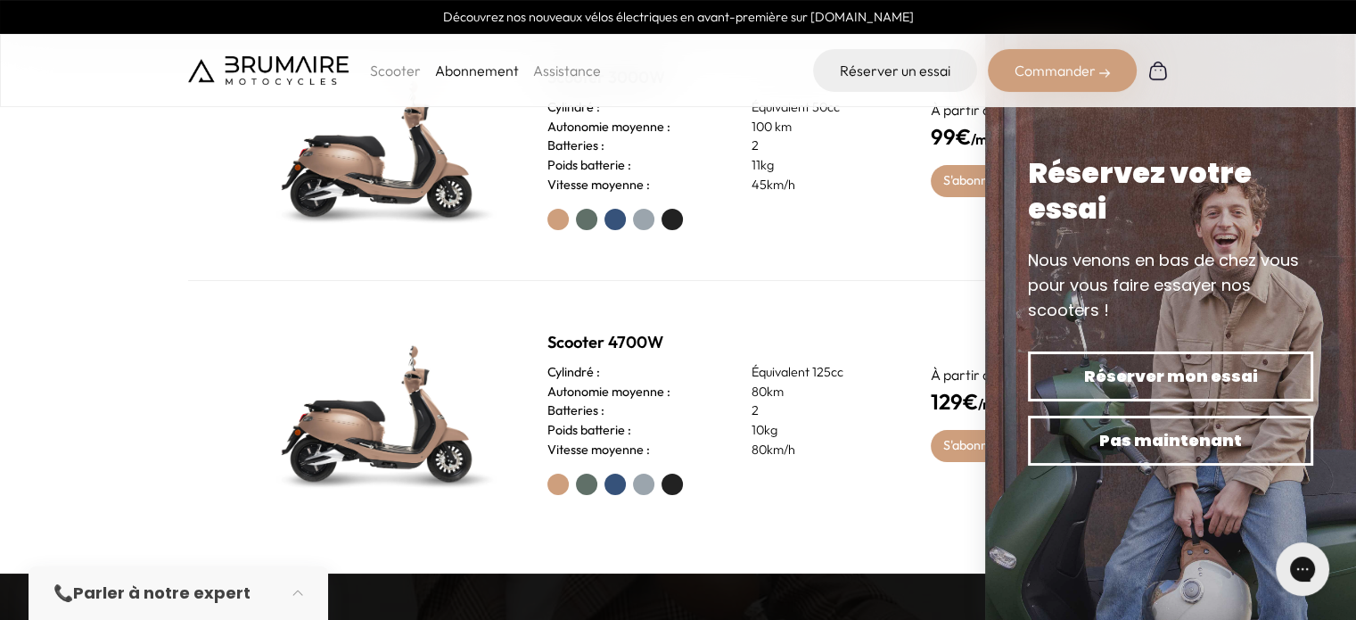
scroll to position [802, 0]
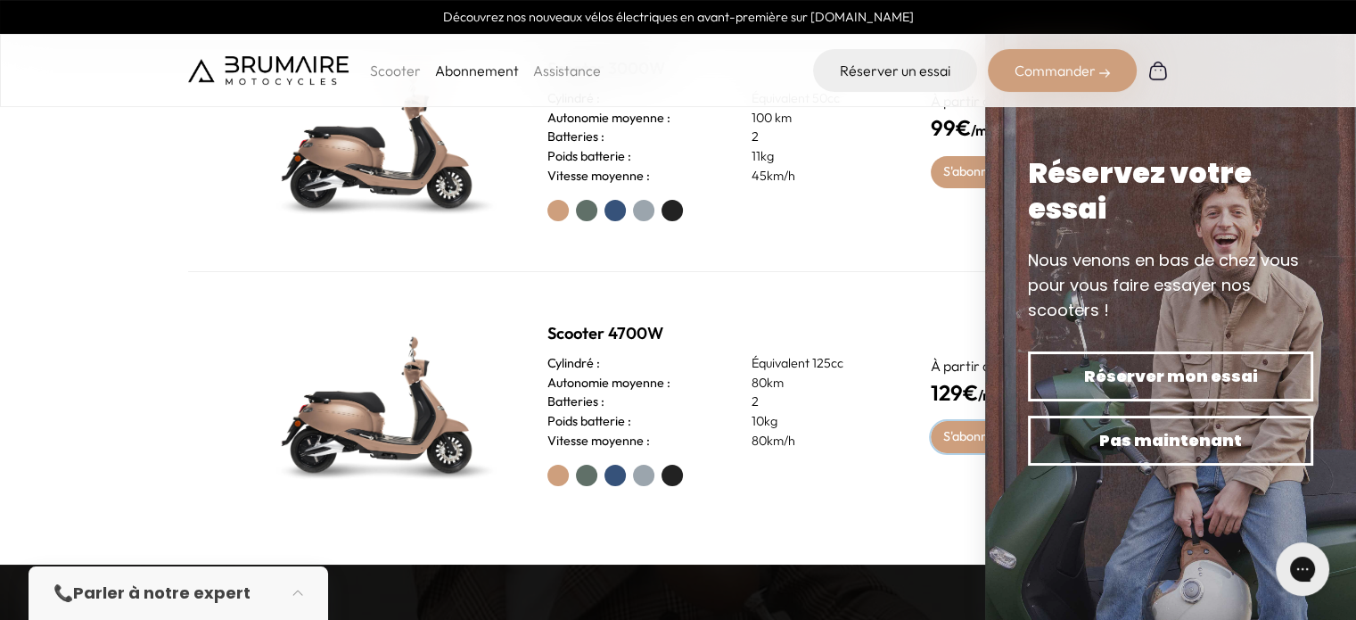
click at [956, 444] on link "S'abonner" at bounding box center [972, 437] width 83 height 32
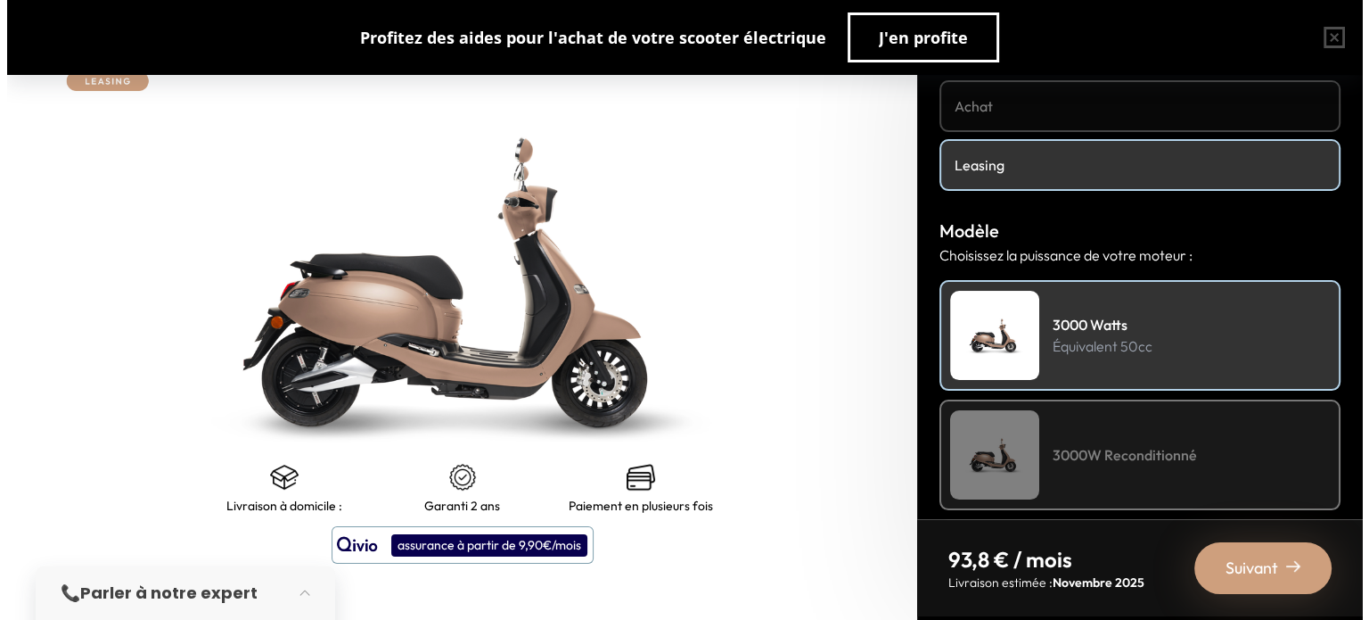
scroll to position [267, 0]
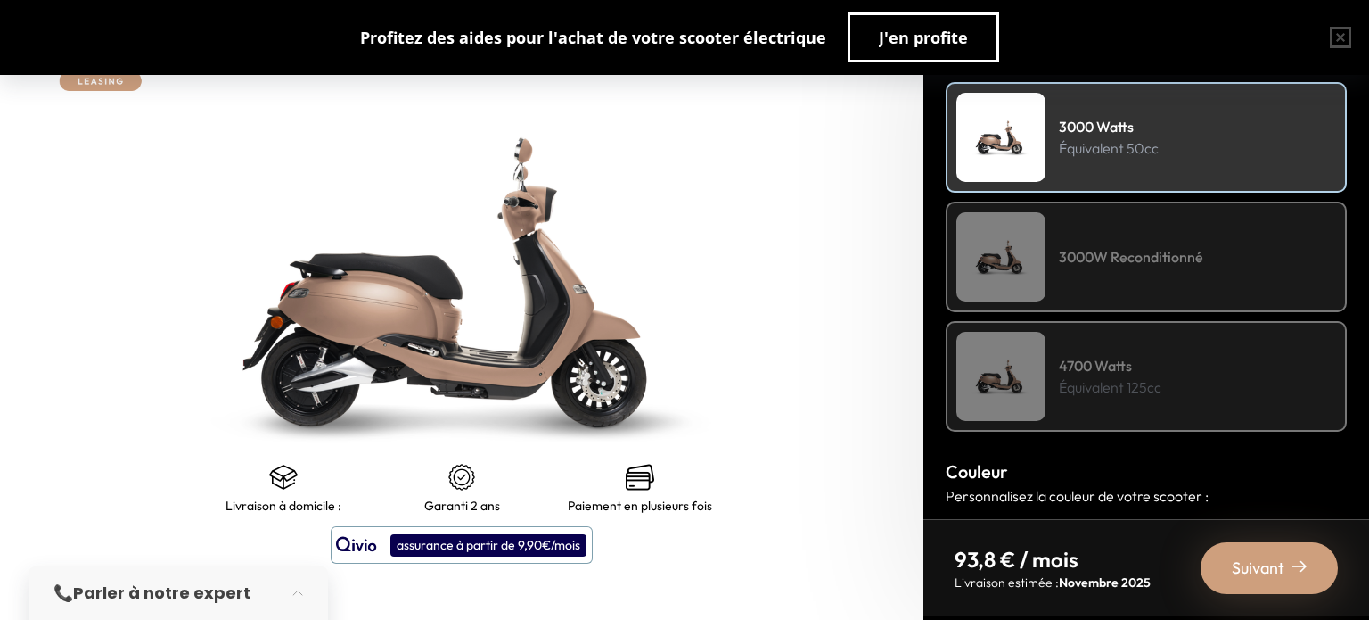
click at [1205, 379] on div "4700 Watts Équivalent 125cc" at bounding box center [1146, 376] width 401 height 111
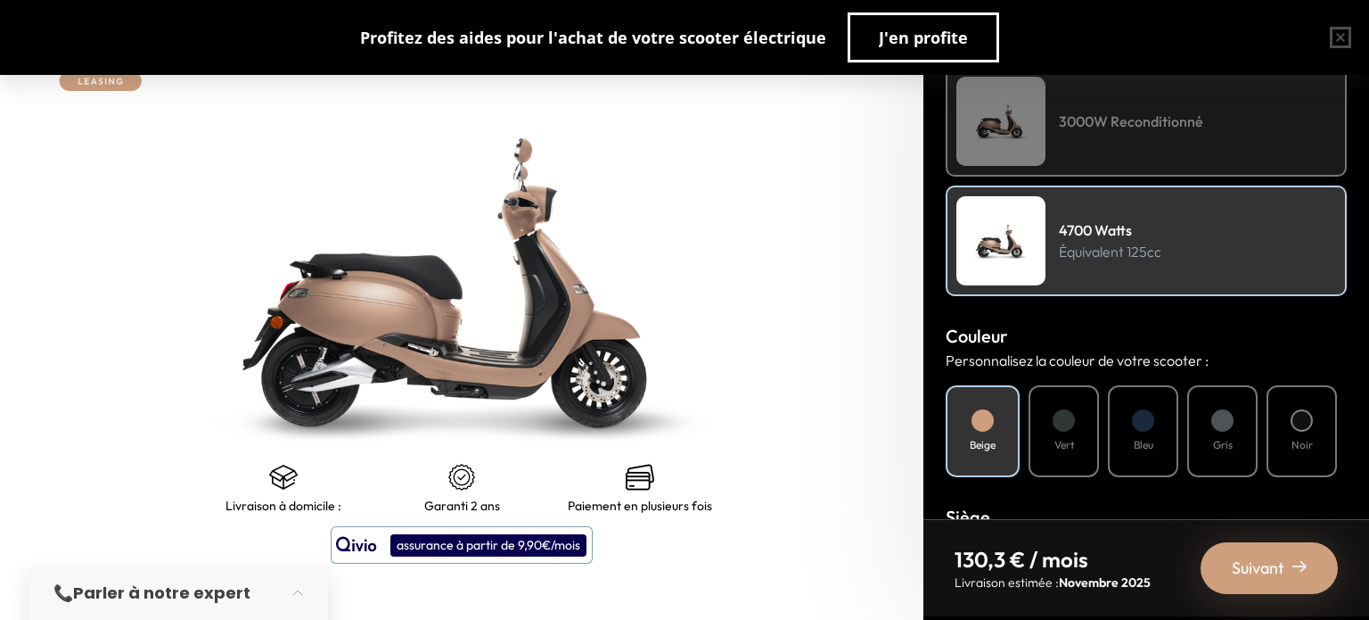
scroll to position [446, 0]
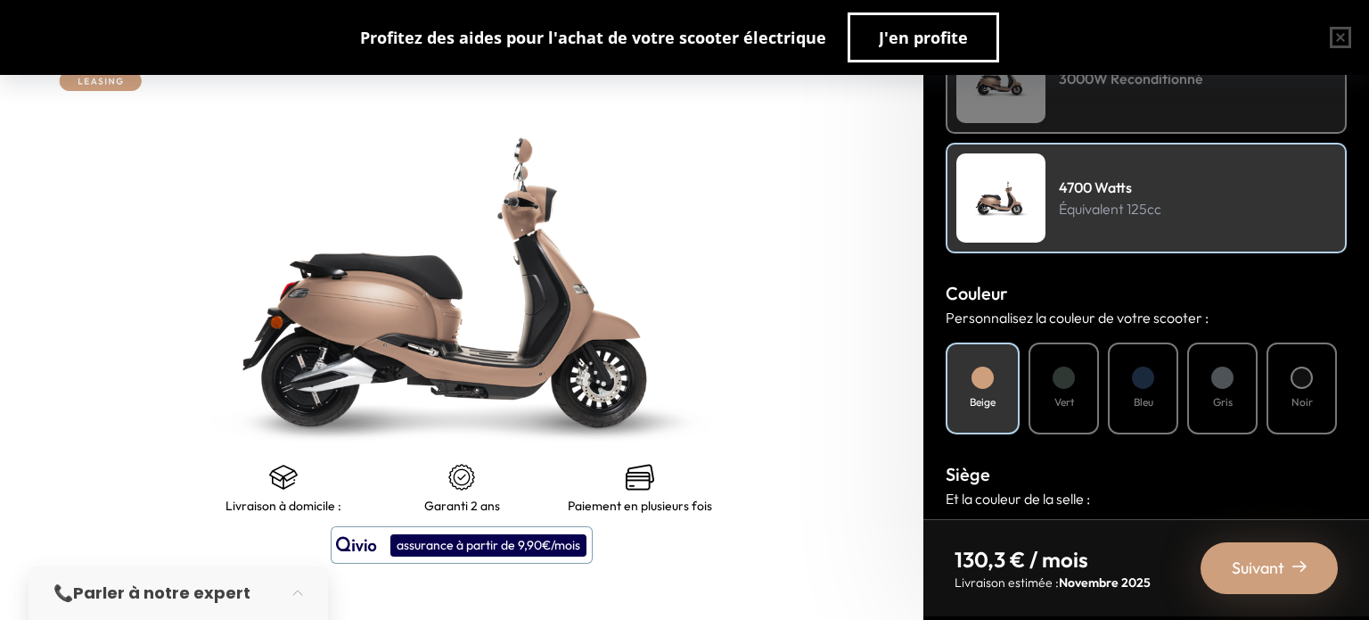
click at [1305, 370] on div at bounding box center [1302, 377] width 22 height 22
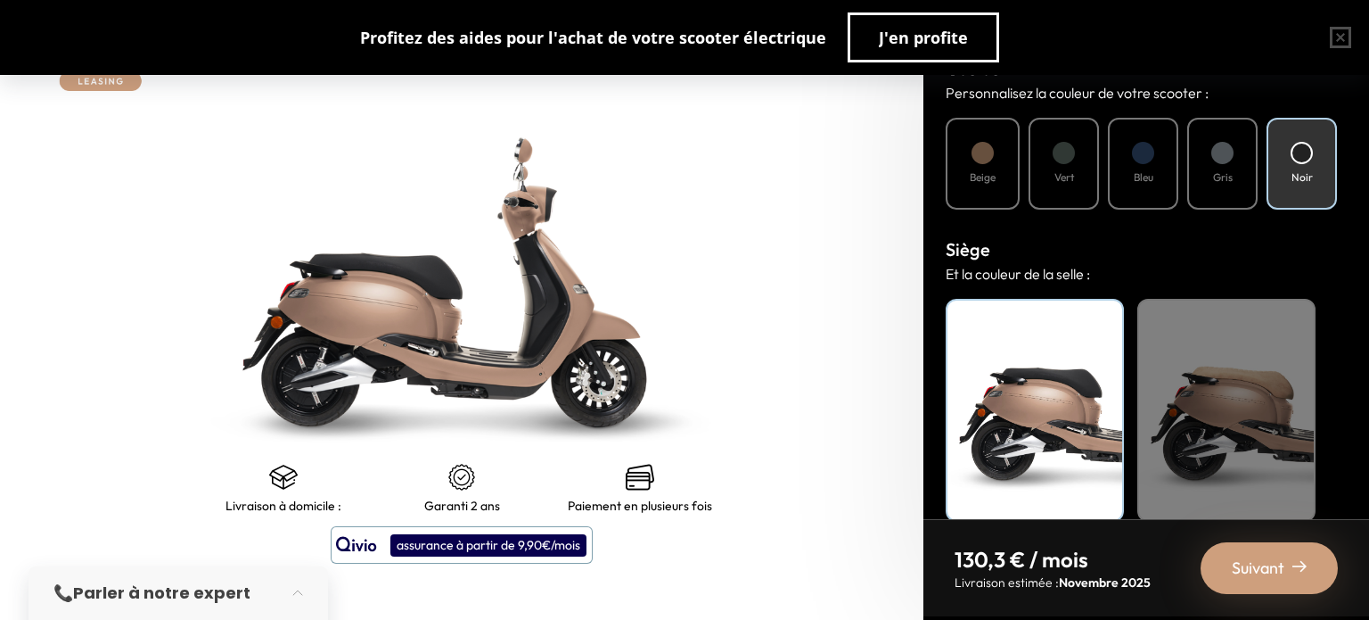
scroll to position [690, 0]
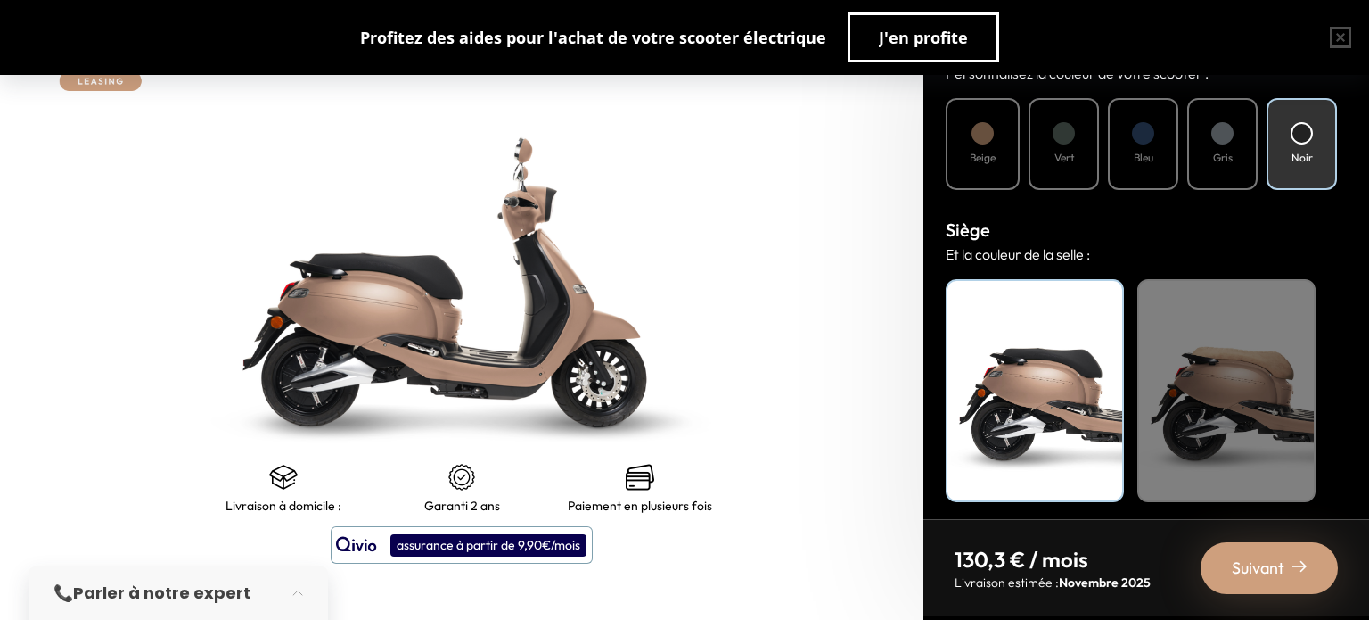
click at [1059, 379] on div "Noir" at bounding box center [1035, 390] width 178 height 223
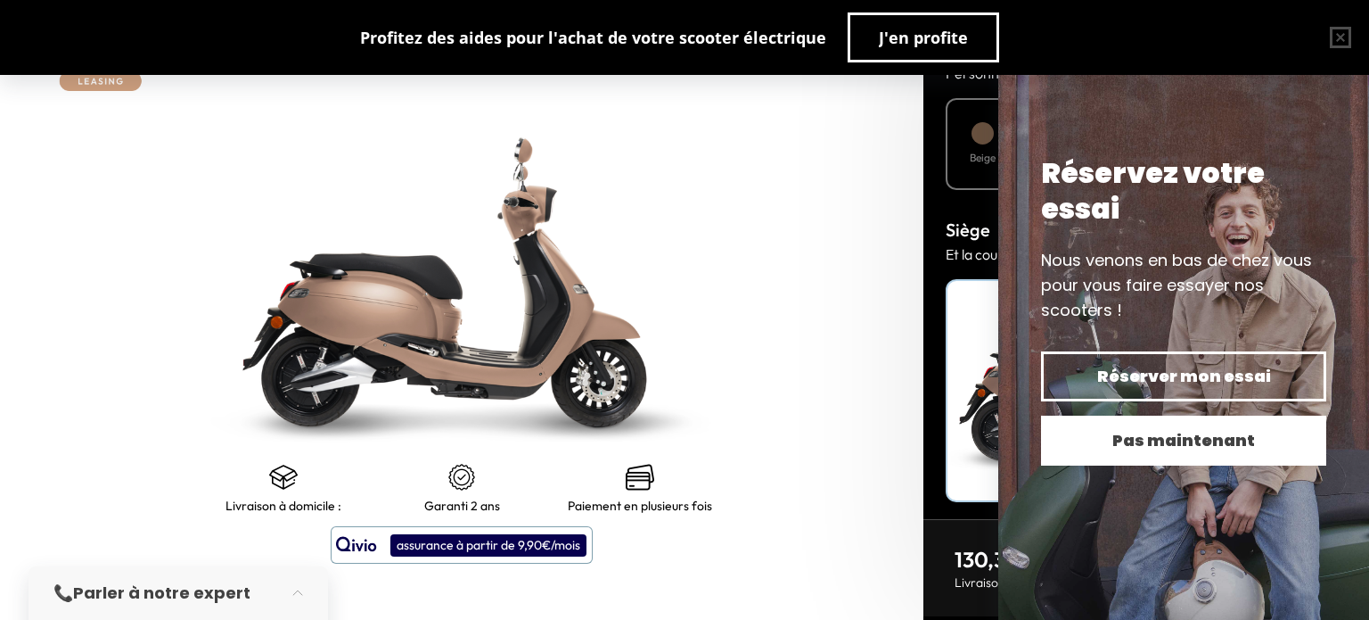
click at [1075, 445] on span "Pas maintenant" at bounding box center [1183, 440] width 223 height 25
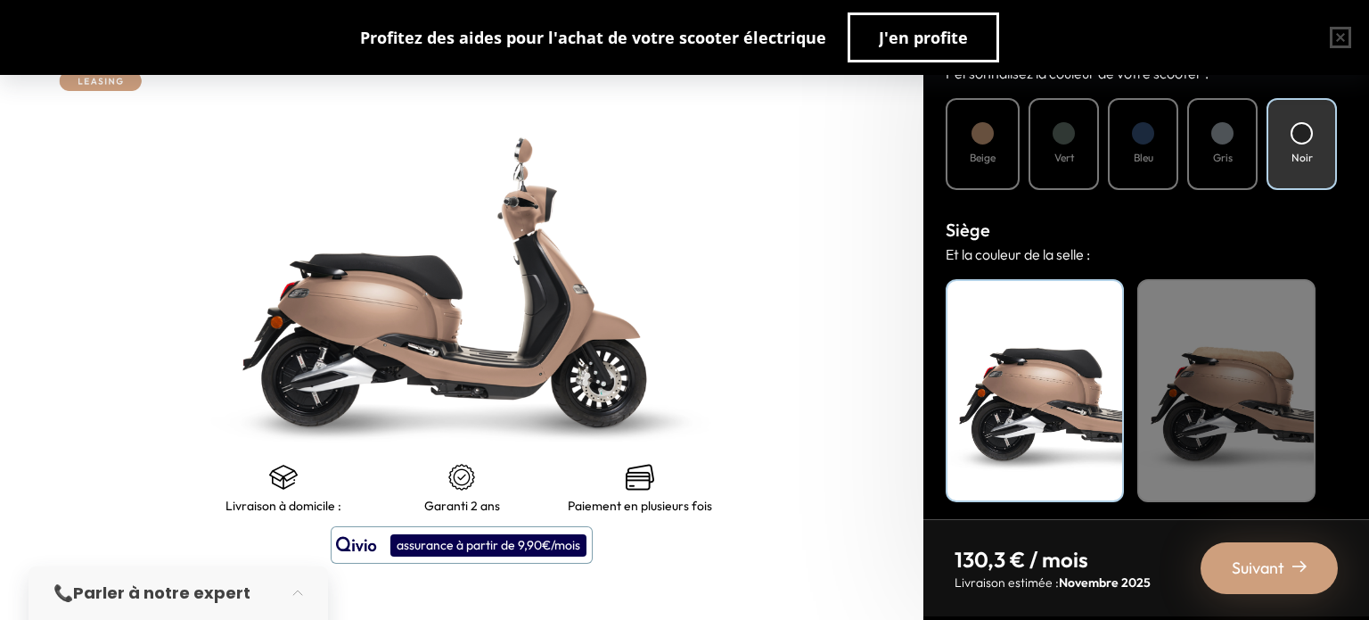
click at [1260, 576] on span "Suivant" at bounding box center [1258, 567] width 53 height 25
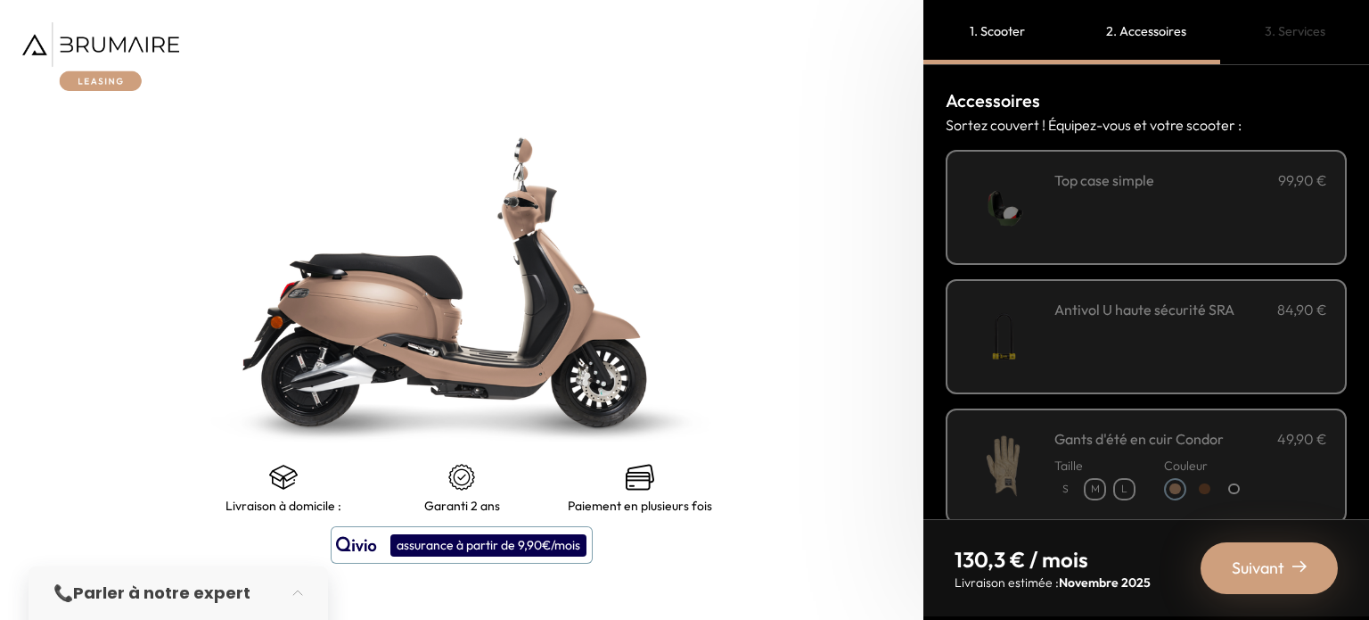
click at [1174, 234] on div "**********" at bounding box center [1191, 207] width 273 height 76
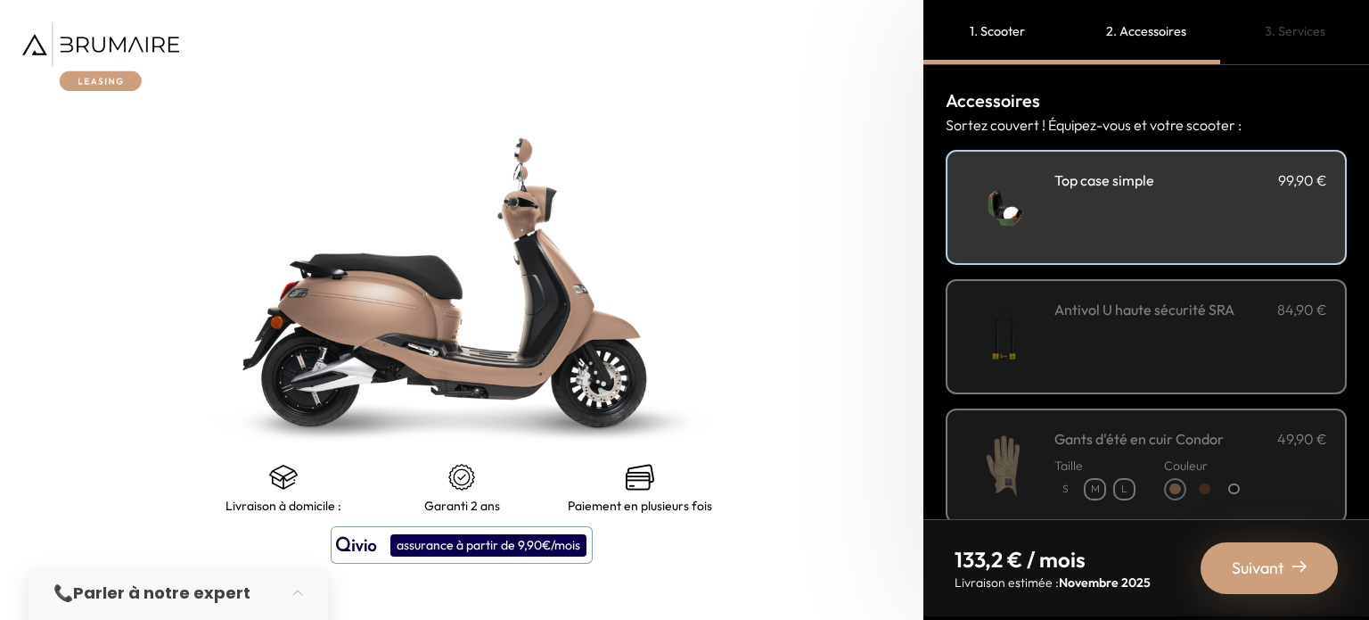
click at [1174, 234] on div "**********" at bounding box center [1191, 207] width 273 height 76
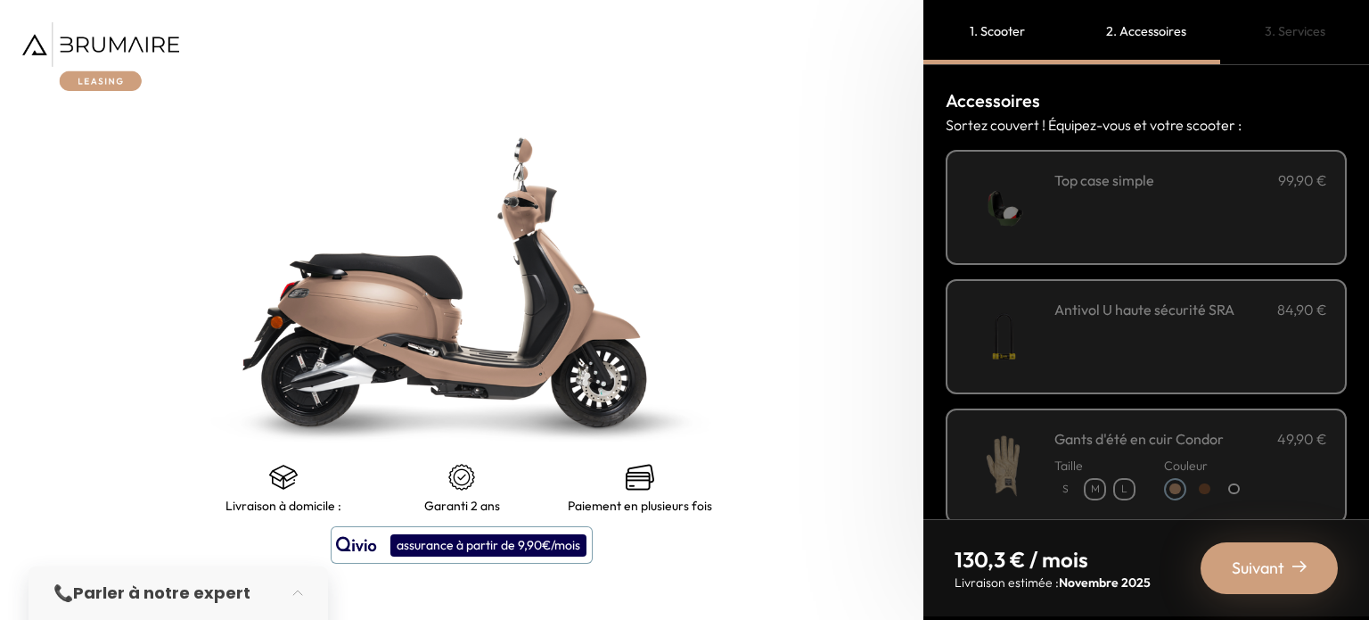
click at [1184, 361] on div "Antivol U haute sécurité SRA 84,90 €" at bounding box center [1191, 337] width 273 height 76
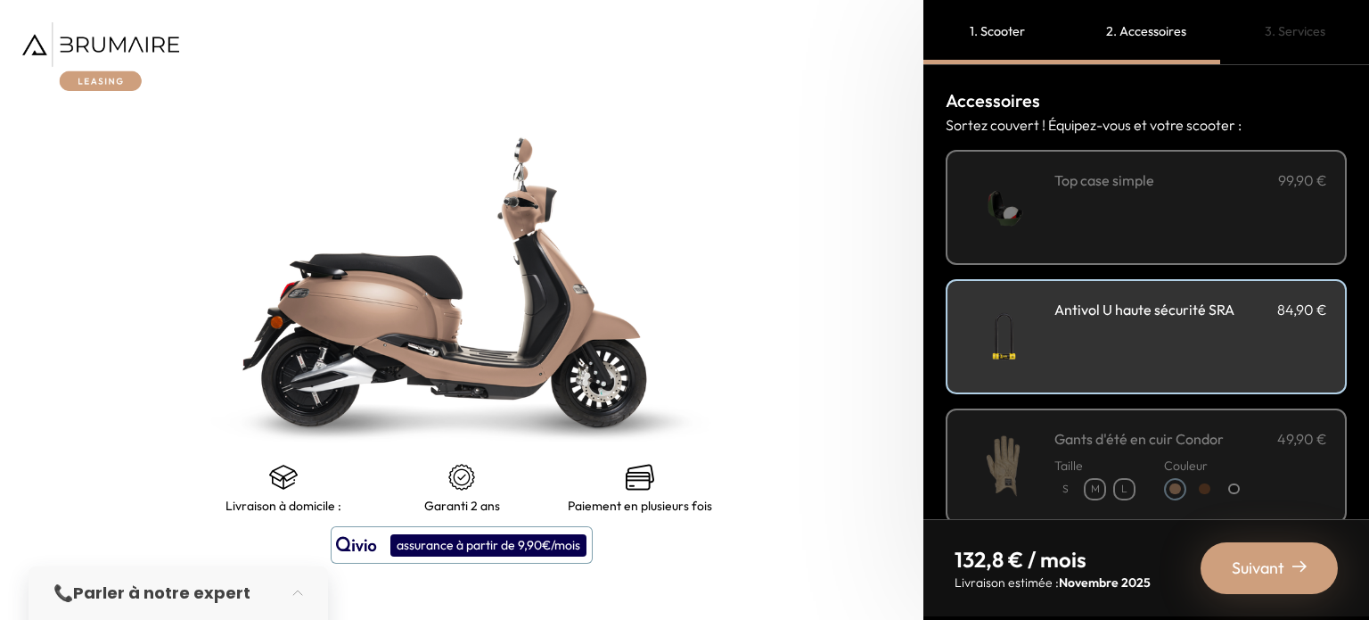
click at [1096, 480] on p "M" at bounding box center [1095, 489] width 19 height 19
click at [1073, 484] on p "S" at bounding box center [1065, 489] width 19 height 19
click at [1098, 489] on p "M" at bounding box center [1095, 489] width 19 height 19
click at [1066, 484] on p "S" at bounding box center [1065, 489] width 19 height 19
click at [1234, 488] on div at bounding box center [1234, 489] width 12 height 12
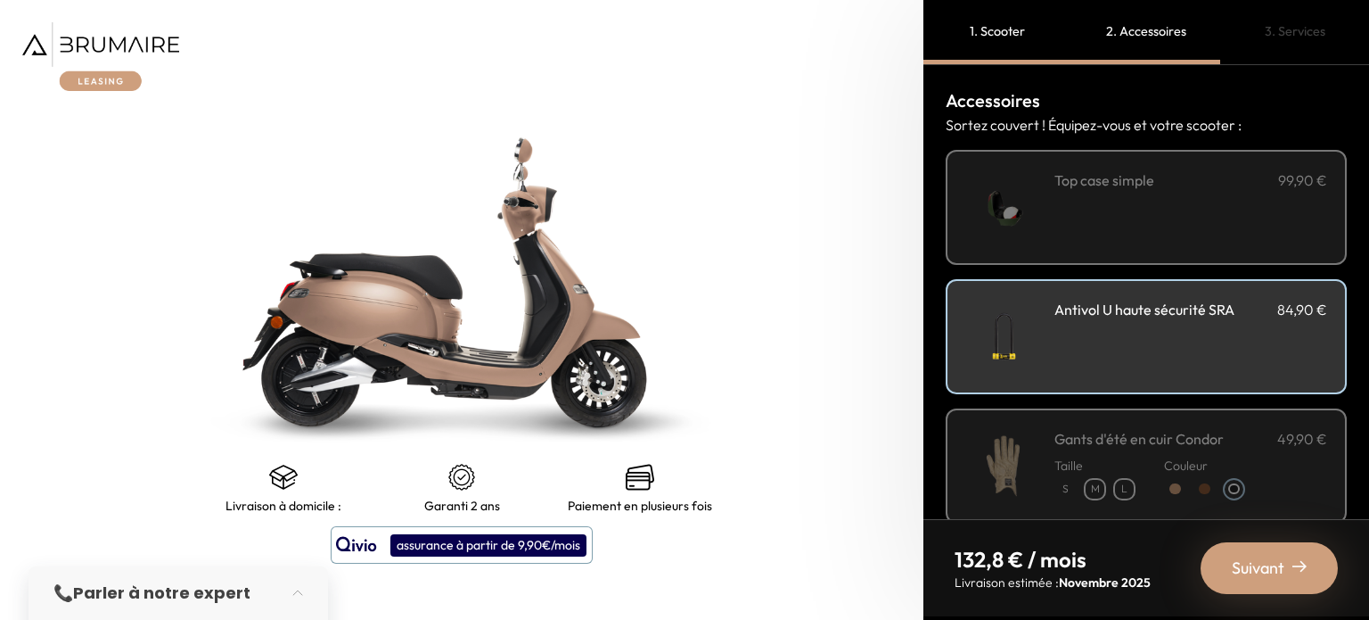
click at [1265, 566] on span "Suivant" at bounding box center [1258, 567] width 53 height 25
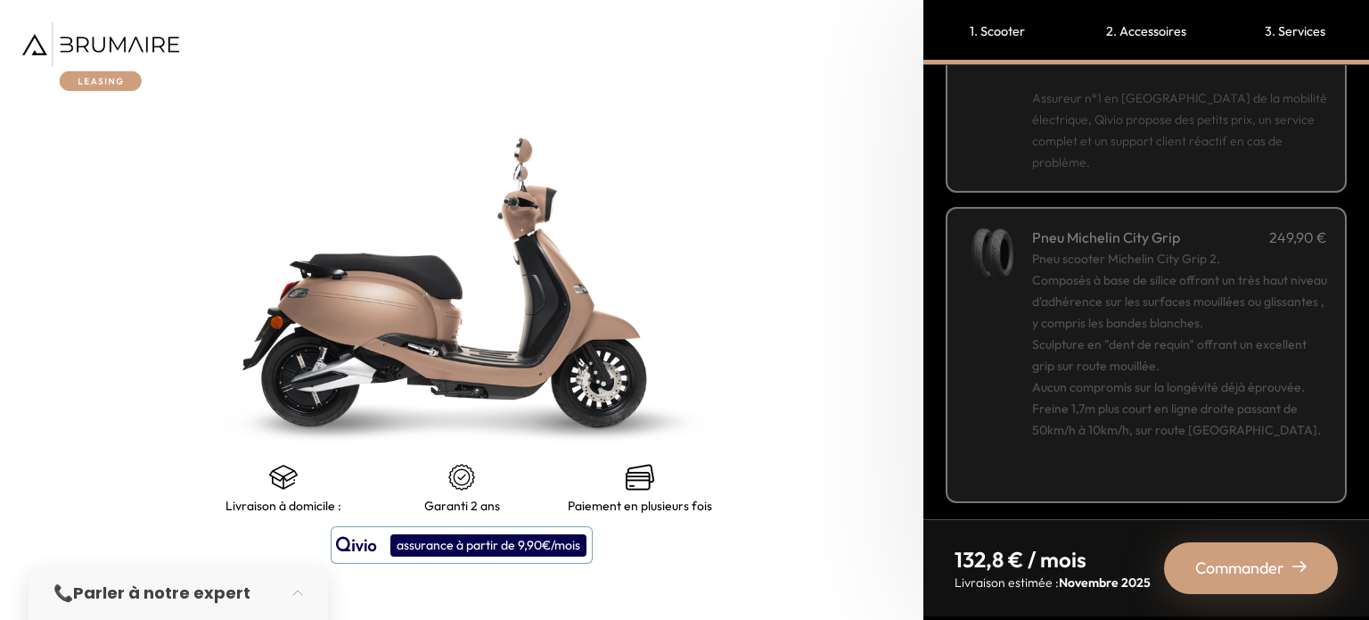
scroll to position [374, 0]
click at [1242, 579] on span "Commander" at bounding box center [1239, 567] width 89 height 25
